Goal: Transaction & Acquisition: Purchase product/service

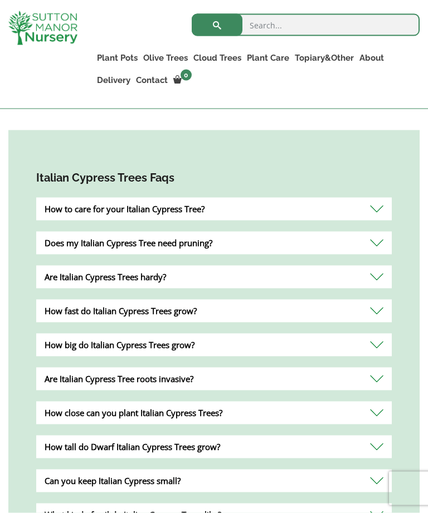
scroll to position [388, 0]
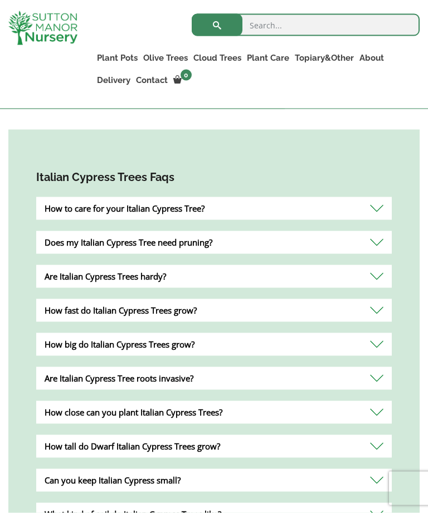
click at [381, 217] on div "How to care for your Italian Cypress Tree?" at bounding box center [213, 208] width 355 height 23
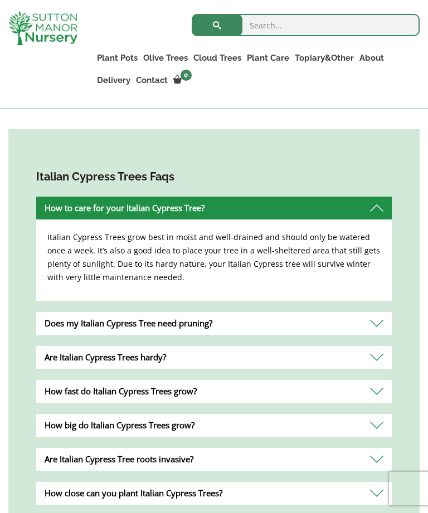
click at [201, 330] on div "Does my Italian Cypress Tree need pruning?" at bounding box center [213, 323] width 355 height 23
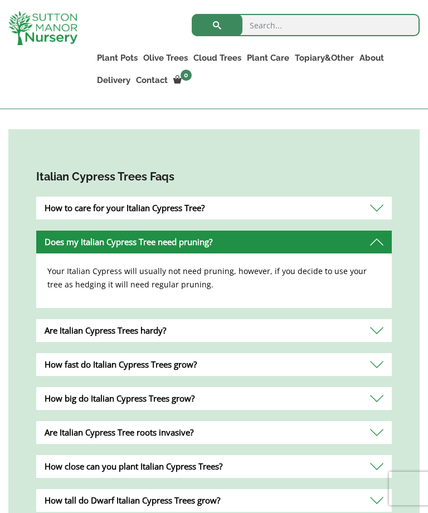
click at [195, 373] on div "How fast do Italian Cypress Trees grow?" at bounding box center [213, 364] width 355 height 23
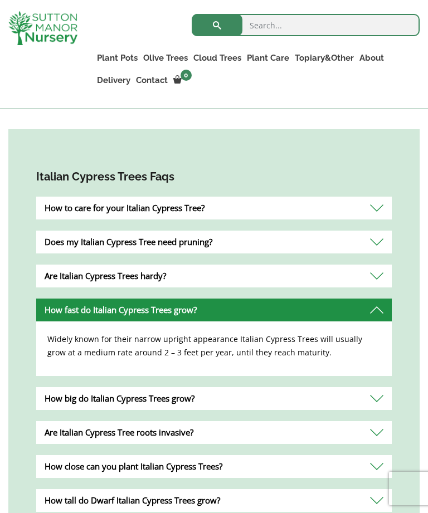
click at [197, 444] on div "Are Italian Cypress Tree roots invasive?" at bounding box center [213, 432] width 355 height 23
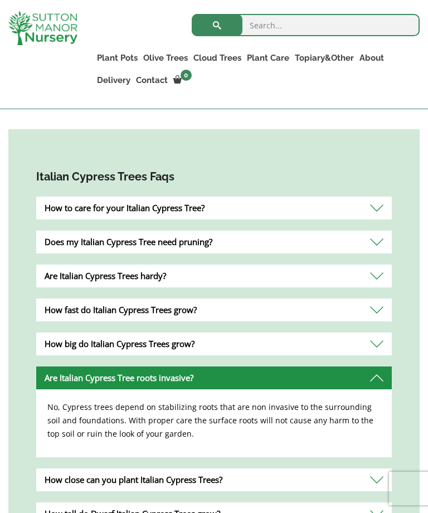
click at [169, 490] on div "How close can you plant Italian Cypress Trees?" at bounding box center [213, 479] width 355 height 23
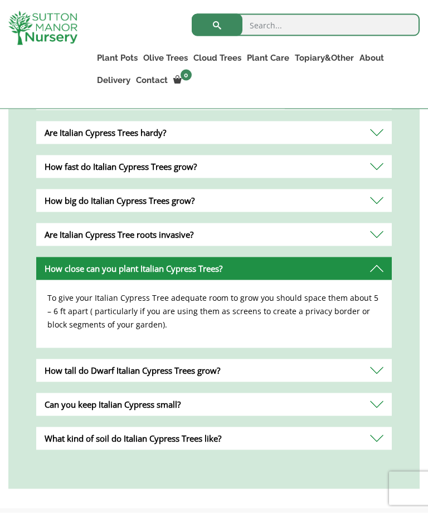
click at [189, 375] on div "How tall do Dwarf Italian Cypress Trees grow?" at bounding box center [213, 370] width 355 height 23
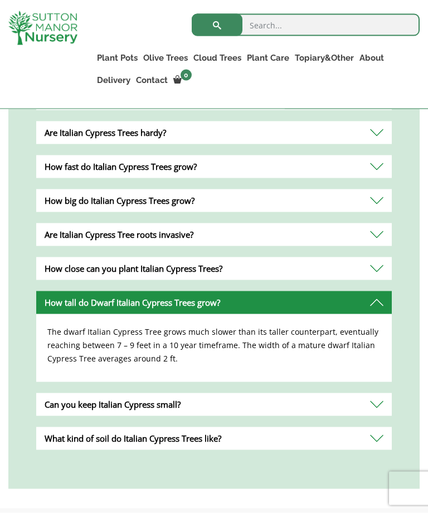
scroll to position [532, 0]
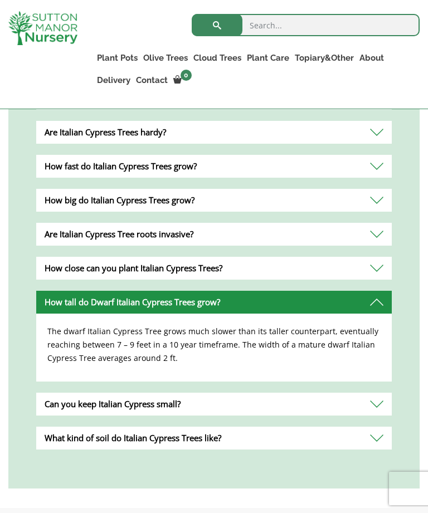
click at [120, 410] on div "Can you keep Italian Cypress small?" at bounding box center [213, 404] width 355 height 23
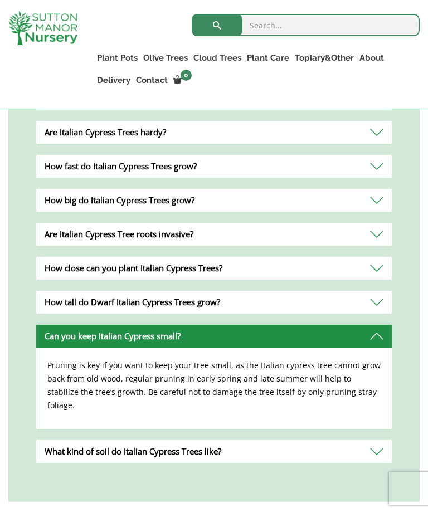
click at [130, 448] on div "What kind of soil do Italian Cypress Trees like?" at bounding box center [213, 451] width 355 height 23
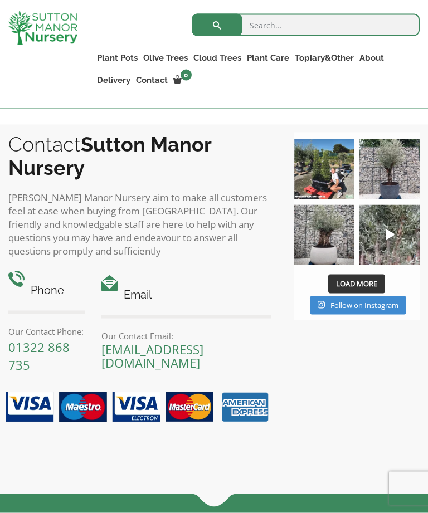
scroll to position [917, 0]
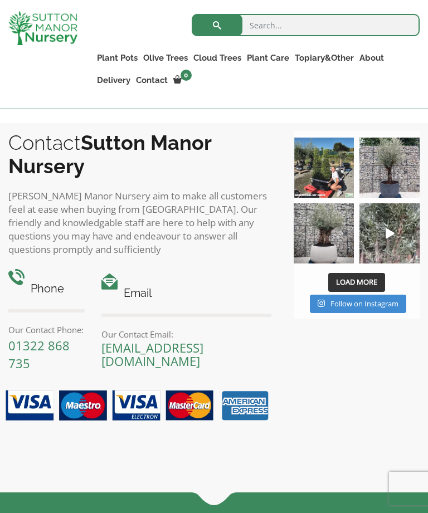
click at [266, 252] on p "[PERSON_NAME] Manor Nursery aim to make all customers feel at ease when buying …" at bounding box center [139, 222] width 263 height 67
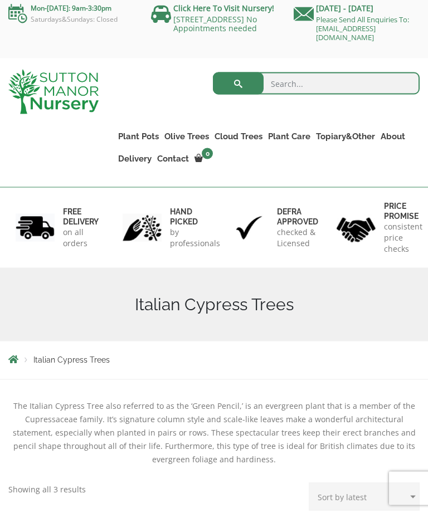
scroll to position [0, 0]
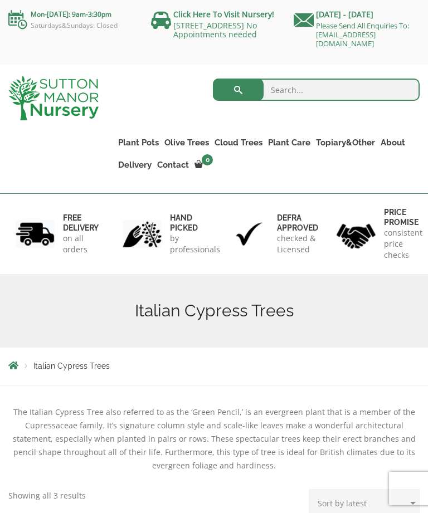
click at [195, 229] on h6 "hand picked" at bounding box center [195, 223] width 50 height 20
click at [207, 19] on link "Click Here To Visit Nursery!" at bounding box center [223, 14] width 101 height 11
click at [77, 369] on span "Italian Cypress Trees" at bounding box center [71, 365] width 76 height 9
click at [36, 370] on span "Italian Cypress Trees" at bounding box center [71, 365] width 76 height 9
click at [42, 368] on span "Italian Cypress Trees" at bounding box center [71, 365] width 76 height 9
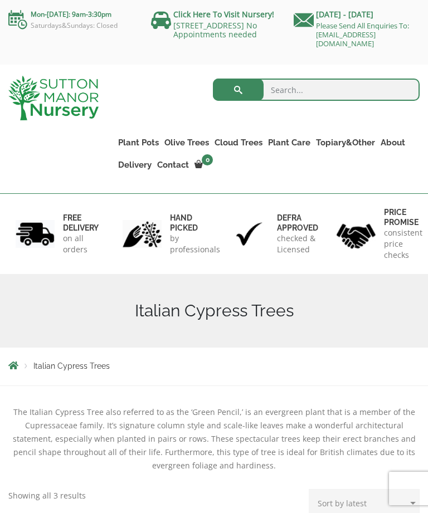
click at [282, 177] on ul "Plant Pots Resin Bonded Pots The Amalfi Pots The Milan Pots The Capri Pots The …" at bounding box center [267, 145] width 304 height 73
click at [0, 0] on ul "Ilex Crenata Cloud Trees Castlewellan Ligustrum Pom Poms" at bounding box center [0, 0] width 0 height 0
click at [269, 97] on input "search" at bounding box center [316, 90] width 207 height 22
type input "Italian cypress"
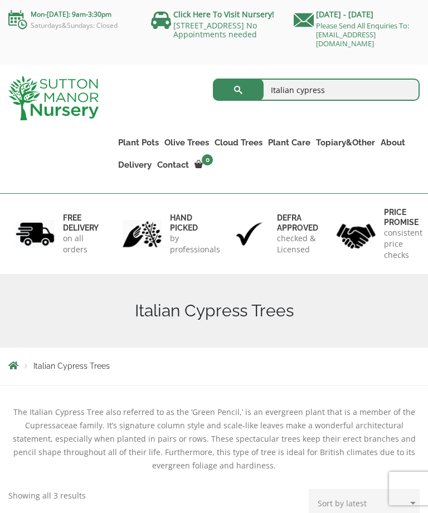
click at [238, 94] on button "submit" at bounding box center [238, 90] width 51 height 22
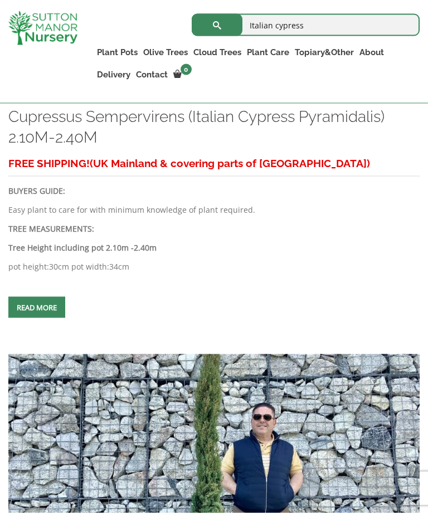
scroll to position [1029, 0]
click at [37, 307] on span at bounding box center [37, 307] width 0 height 0
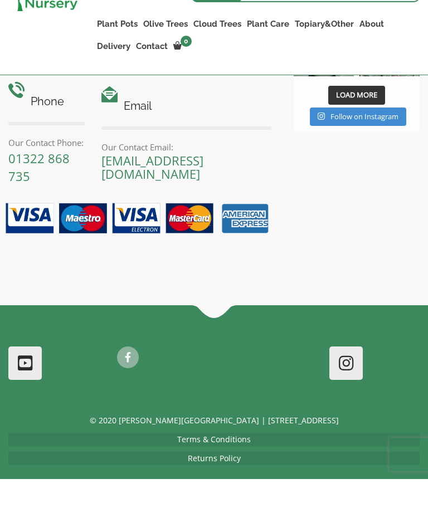
scroll to position [1452, 0]
